Goal: Information Seeking & Learning: Learn about a topic

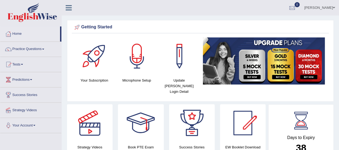
click at [44, 49] on span at bounding box center [43, 49] width 2 height 1
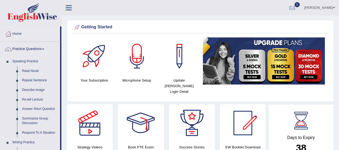
click at [37, 71] on link "Read Aloud" at bounding box center [40, 71] width 40 height 10
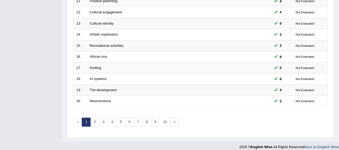
scroll to position [202, 0]
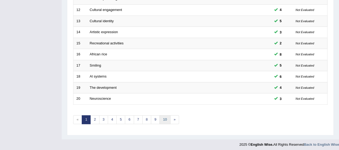
click at [165, 117] on link "10" at bounding box center [164, 119] width 11 height 9
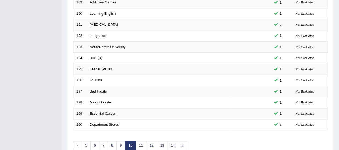
scroll to position [202, 0]
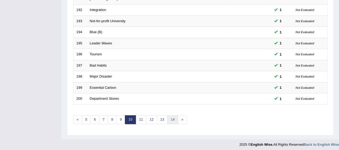
click at [172, 115] on link "14" at bounding box center [172, 119] width 11 height 9
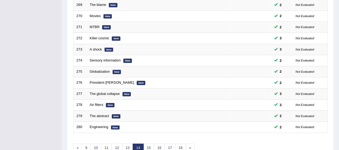
scroll to position [202, 0]
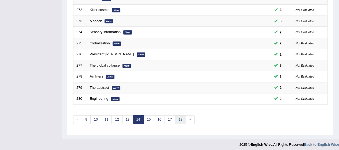
click at [178, 117] on link "18" at bounding box center [180, 119] width 11 height 9
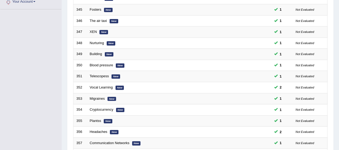
scroll to position [202, 0]
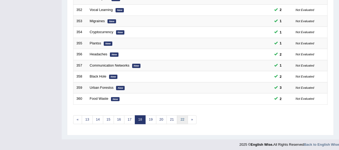
click at [182, 116] on link "22" at bounding box center [182, 119] width 11 height 9
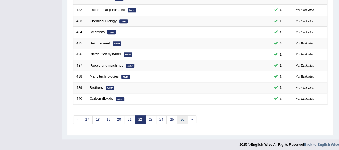
click at [183, 115] on link "26" at bounding box center [182, 119] width 11 height 9
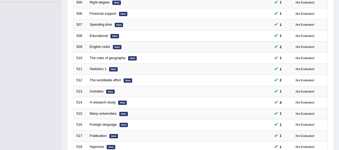
scroll to position [202, 0]
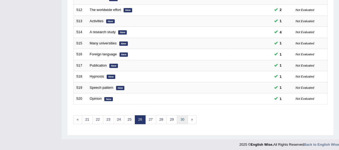
click at [181, 118] on link "30" at bounding box center [182, 119] width 11 height 9
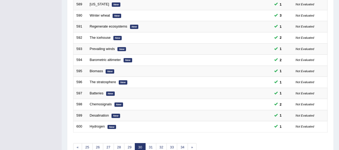
scroll to position [202, 0]
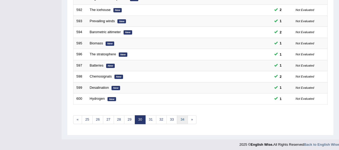
click at [180, 117] on link "34" at bounding box center [182, 119] width 11 height 9
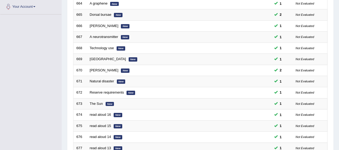
scroll to position [202, 0]
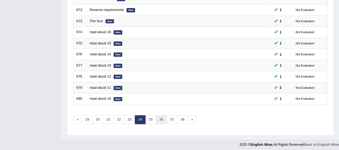
click at [160, 116] on link "36" at bounding box center [161, 119] width 11 height 9
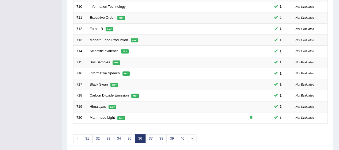
scroll to position [202, 0]
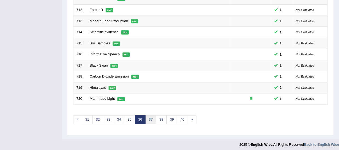
click at [150, 119] on link "37" at bounding box center [150, 119] width 11 height 9
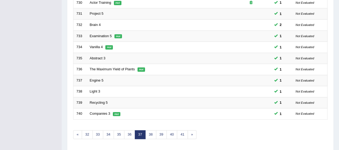
scroll to position [202, 0]
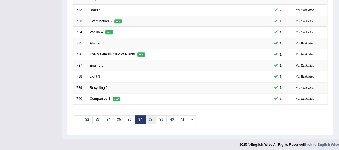
click at [149, 116] on link "38" at bounding box center [150, 119] width 11 height 9
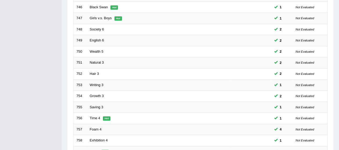
scroll to position [202, 0]
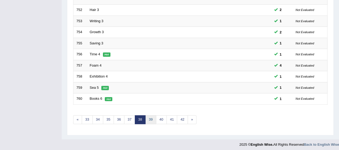
click at [149, 117] on link "39" at bounding box center [150, 119] width 11 height 9
click at [150, 116] on link "40" at bounding box center [150, 119] width 11 height 9
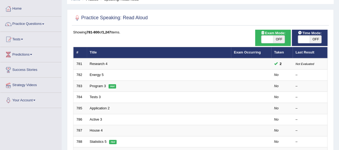
scroll to position [27, 0]
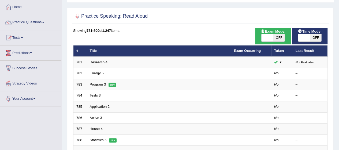
click at [27, 23] on link "Practice Questions" at bounding box center [30, 21] width 61 height 13
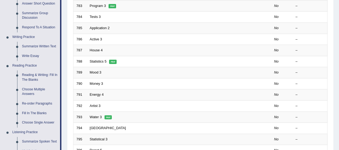
scroll to position [105, 0]
click at [44, 76] on link "Reading & Writing: Fill In The Blanks" at bounding box center [40, 77] width 40 height 14
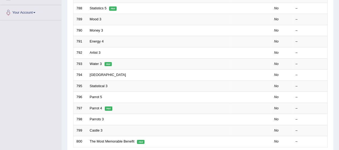
scroll to position [191, 0]
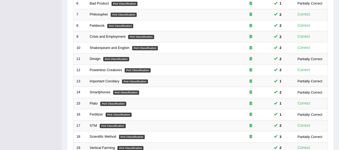
scroll to position [202, 0]
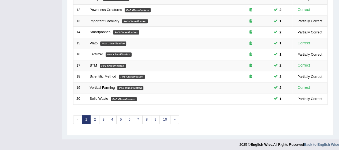
click at [164, 117] on link "10" at bounding box center [164, 119] width 11 height 9
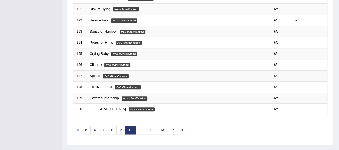
scroll to position [202, 0]
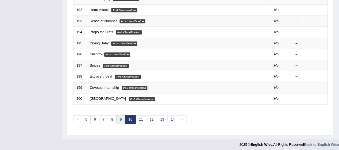
click at [118, 116] on link "9" at bounding box center [120, 119] width 9 height 9
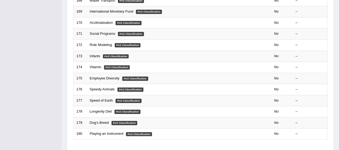
scroll to position [202, 0]
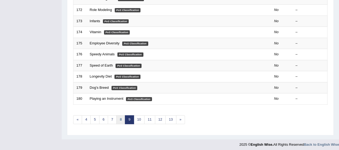
click at [119, 118] on link "8" at bounding box center [120, 119] width 9 height 9
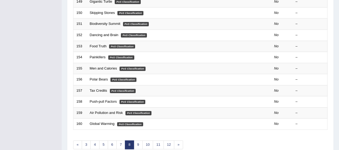
scroll to position [202, 0]
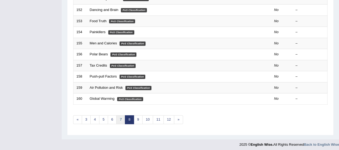
click at [120, 118] on link "7" at bounding box center [120, 119] width 9 height 9
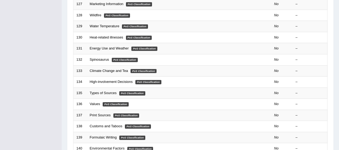
scroll to position [202, 0]
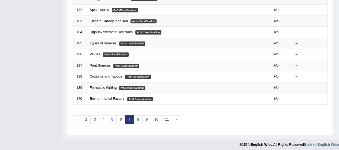
click at [88, 119] on link "2" at bounding box center [86, 119] width 9 height 9
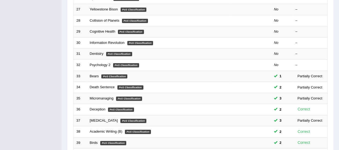
scroll to position [202, 0]
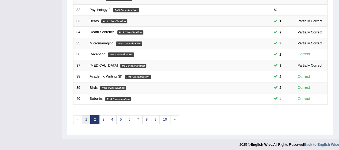
click at [88, 121] on link "1" at bounding box center [86, 119] width 9 height 9
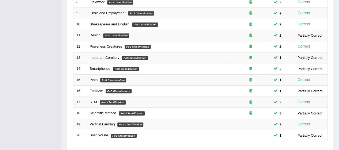
scroll to position [202, 0]
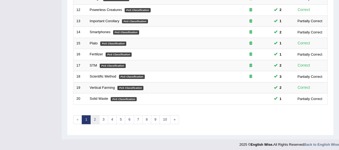
click at [94, 119] on link "2" at bounding box center [94, 119] width 9 height 9
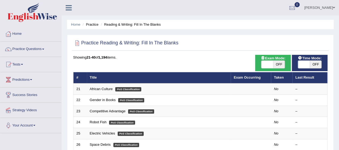
click at [99, 90] on link "African Culture" at bounding box center [101, 89] width 23 height 4
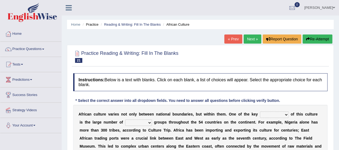
click at [277, 115] on select "conjectures features issues doubts" at bounding box center [274, 115] width 29 height 6
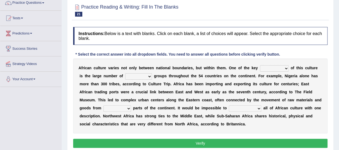
scroll to position [66, 0]
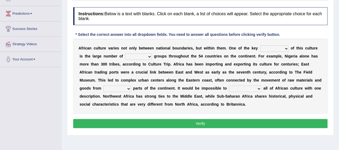
click at [282, 48] on select "conjectures features issues doubts" at bounding box center [274, 49] width 29 height 6
click at [276, 50] on select "conjectures features issues doubts" at bounding box center [274, 49] width 29 height 6
click at [280, 48] on select "conjectures features issues doubts" at bounding box center [274, 49] width 29 height 6
click at [279, 49] on select "conjectures features issues doubts" at bounding box center [274, 49] width 29 height 6
click at [275, 50] on select "conjectures features issues doubts" at bounding box center [274, 49] width 29 height 6
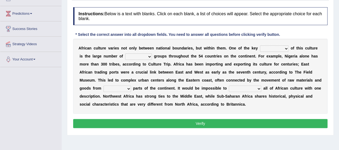
click at [281, 48] on select "conjectures features issues doubts" at bounding box center [274, 49] width 29 height 6
click at [282, 50] on select "conjectures features issues doubts" at bounding box center [274, 49] width 29 height 6
select select "features"
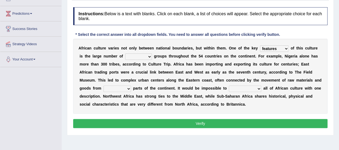
click at [260, 46] on select "conjectures features issues doubts" at bounding box center [274, 49] width 29 height 6
click at [142, 56] on select "ethic ethnic eugenic epic" at bounding box center [138, 57] width 27 height 6
select select "epic"
click at [125, 54] on select "ethic ethnic eugenic epic" at bounding box center [138, 57] width 27 height 6
click at [120, 86] on select "forelocked interlocked unlocked landlocked" at bounding box center [117, 89] width 28 height 6
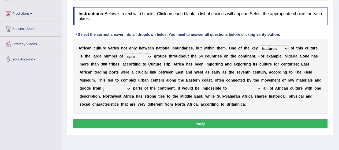
select select "landlocked"
click at [103, 86] on select "forelocked interlocked unlocked landlocked" at bounding box center [117, 89] width 28 height 6
click at [246, 89] on select "characterize conceptualize symbolize synthesize" at bounding box center [245, 89] width 32 height 6
select select "characterize"
click at [229, 86] on select "characterize conceptualize symbolize synthesize" at bounding box center [245, 89] width 32 height 6
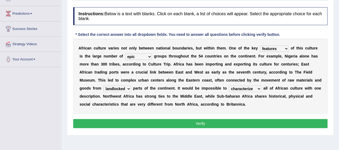
click at [227, 122] on button "Verify" at bounding box center [200, 123] width 254 height 9
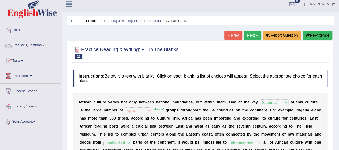
scroll to position [0, 0]
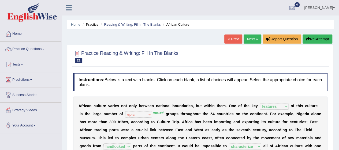
click at [247, 38] on link "Next »" at bounding box center [252, 39] width 18 height 9
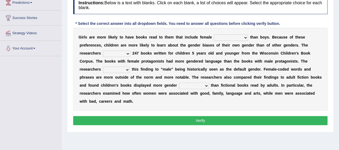
scroll to position [64, 0]
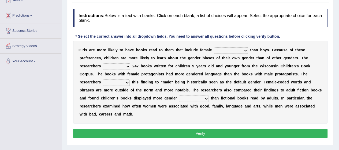
click at [239, 51] on select "protagonists cosmogonists agonists expressionists" at bounding box center [231, 50] width 34 height 6
select select "agonists"
click at [214, 47] on select "protagonists cosmogonists agonists expressionists" at bounding box center [231, 50] width 34 height 6
click at [123, 67] on select "hydrolyzed paralyzed catalyzed analyzed" at bounding box center [116, 66] width 27 height 6
click at [117, 65] on select "hydrolyzed paralyzed catalyzed analyzed" at bounding box center [116, 66] width 27 height 6
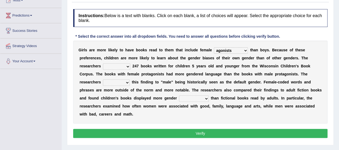
click at [125, 63] on select "hydrolyzed paralyzed catalyzed analyzed" at bounding box center [116, 66] width 27 height 6
select select "analyzed"
click at [103, 63] on select "hydrolyzed paralyzed catalyzed analyzed" at bounding box center [116, 66] width 27 height 6
click at [124, 85] on select "contribute tribute distribute attribute" at bounding box center [116, 83] width 27 height 6
select select "distribute"
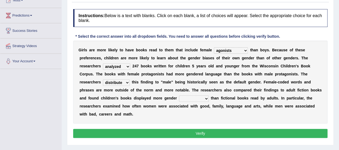
click at [103, 80] on select "contribute tribute distribute attribute" at bounding box center [116, 83] width 27 height 6
click at [202, 100] on select "stereotypes teletypes prototypes electrotypes" at bounding box center [194, 99] width 30 height 6
select select "stereotypes"
click at [179, 96] on select "stereotypes teletypes prototypes electrotypes" at bounding box center [194, 99] width 30 height 6
click at [209, 130] on button "Verify" at bounding box center [200, 133] width 254 height 9
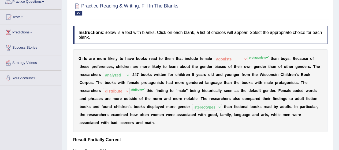
scroll to position [47, 0]
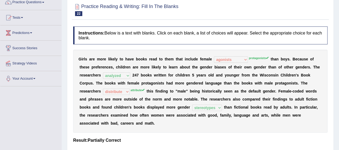
drag, startPoint x: 209, startPoint y: 130, endPoint x: 14, endPoint y: 89, distance: 199.6
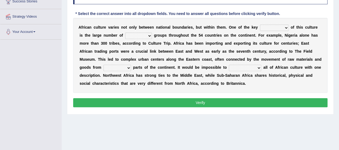
scroll to position [94, 0]
click at [184, 101] on button "Verify" at bounding box center [200, 102] width 254 height 9
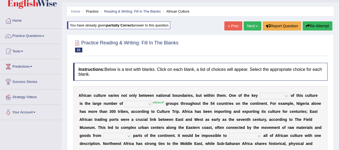
scroll to position [13, 0]
click at [252, 28] on link "Next »" at bounding box center [252, 26] width 18 height 9
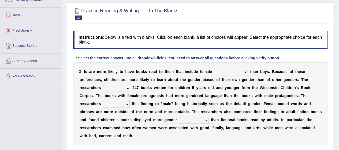
scroll to position [49, 0]
click at [239, 69] on select "protagonists cosmogonists agonists expressionists" at bounding box center [231, 72] width 34 height 6
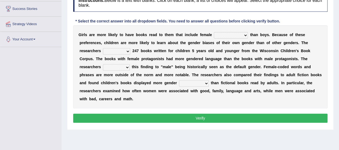
scroll to position [88, 0]
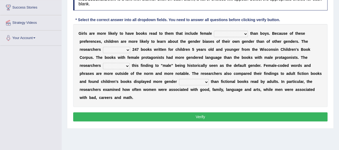
click at [248, 39] on b "d" at bounding box center [249, 41] width 2 height 4
click at [238, 31] on select "protagonists cosmogonists agonists expressionists" at bounding box center [231, 34] width 34 height 6
select select "agonists"
click at [214, 31] on select "protagonists cosmogonists agonists expressionists" at bounding box center [231, 34] width 34 height 6
click at [112, 56] on b "k" at bounding box center [112, 57] width 2 height 4
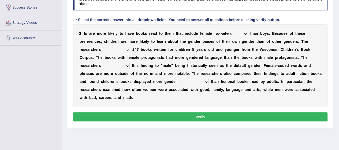
click at [123, 49] on select "hydrolyzed paralyzed catalyzed analyzed" at bounding box center [116, 50] width 27 height 6
select select "analyzed"
click at [103, 47] on select "hydrolyzed paralyzed catalyzed analyzed" at bounding box center [116, 50] width 27 height 6
click at [120, 65] on select "contribute tribute distribute attribute" at bounding box center [116, 66] width 27 height 6
select select "attribute"
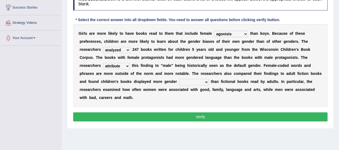
click at [103, 63] on select "contribute tribute distribute attribute" at bounding box center [116, 66] width 27 height 6
click at [184, 80] on select "stereotypes teletypes prototypes electrotypes" at bounding box center [194, 82] width 30 height 6
select select "teletypes"
click at [179, 79] on select "stereotypes teletypes prototypes electrotypes" at bounding box center [194, 82] width 30 height 6
click at [119, 64] on select "contribute tribute distribute attribute" at bounding box center [116, 66] width 27 height 6
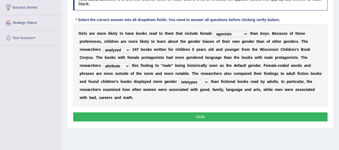
select select "distribute"
click at [103, 63] on select "contribute tribute distribute attribute" at bounding box center [116, 66] width 27 height 6
click at [141, 116] on button "Verify" at bounding box center [200, 116] width 254 height 9
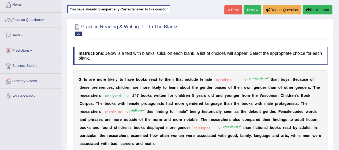
scroll to position [0, 0]
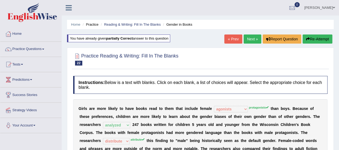
click at [247, 41] on link "Next »" at bounding box center [252, 39] width 18 height 9
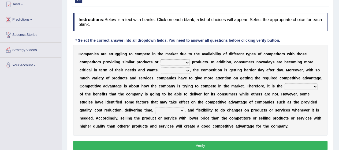
scroll to position [58, 0]
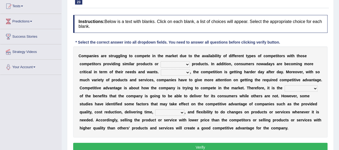
click at [179, 63] on select "constitution restitution substitution institution" at bounding box center [174, 64] width 29 height 6
click at [184, 64] on select "constitution restitution substitution institution" at bounding box center [174, 64] width 29 height 6
click at [184, 61] on select "constitution restitution substitution institution" at bounding box center [174, 64] width 29 height 6
click at [180, 64] on select "constitution restitution substitution institution" at bounding box center [174, 64] width 29 height 6
click at [183, 63] on select "constitution restitution substitution institution" at bounding box center [174, 64] width 29 height 6
